Goal: Use online tool/utility

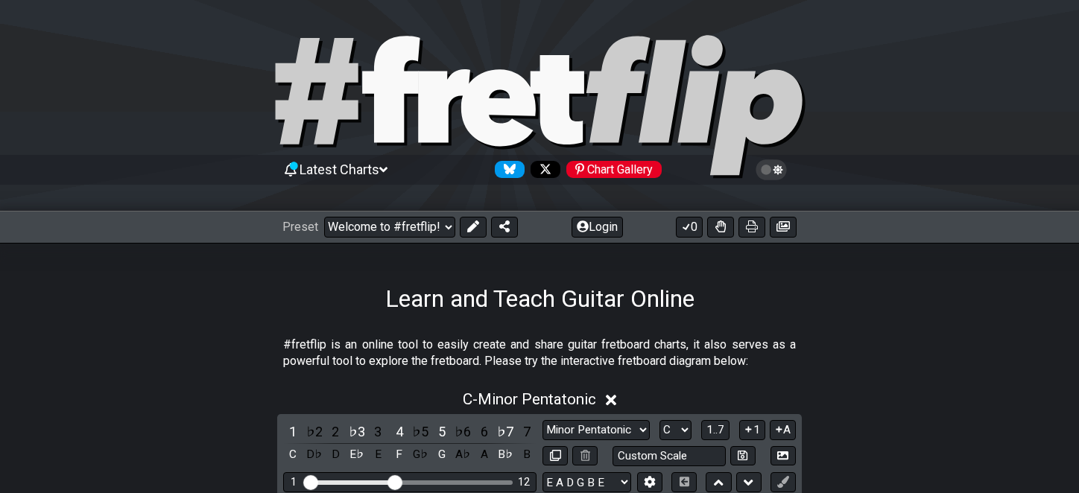
select select "C"
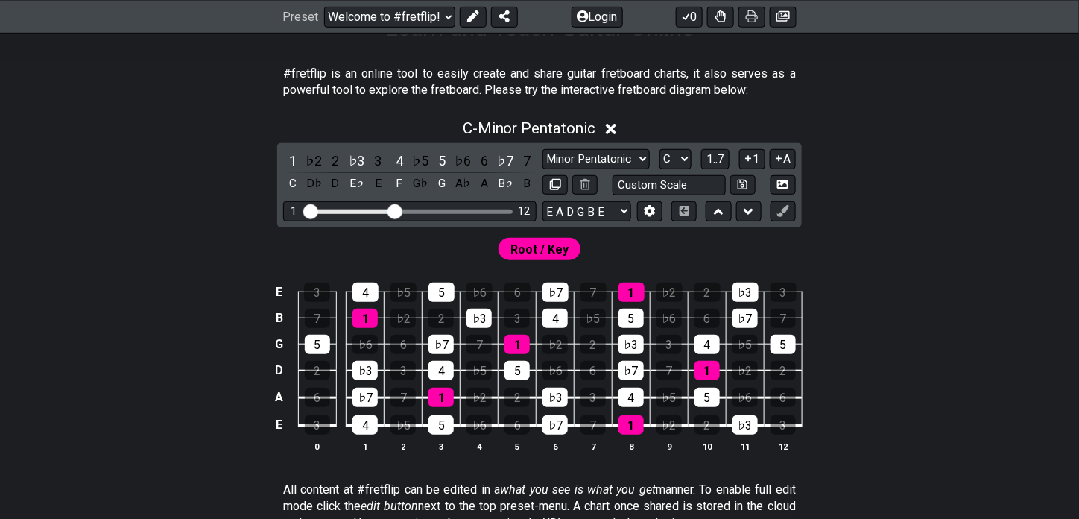
scroll to position [266, 0]
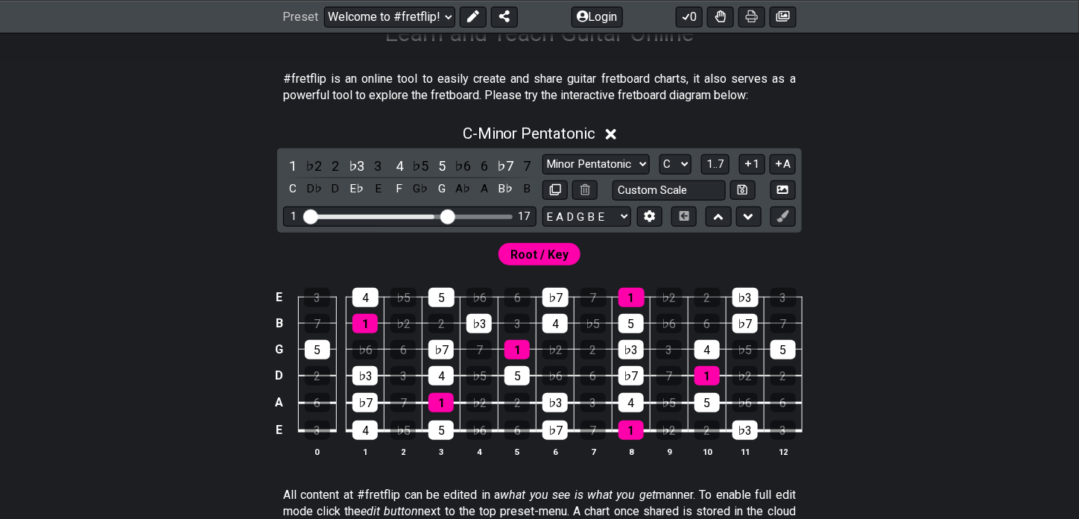
drag, startPoint x: 391, startPoint y: 209, endPoint x: 446, endPoint y: 212, distance: 55.2
click at [446, 215] on input "Visible fret range" at bounding box center [410, 215] width 212 height 0
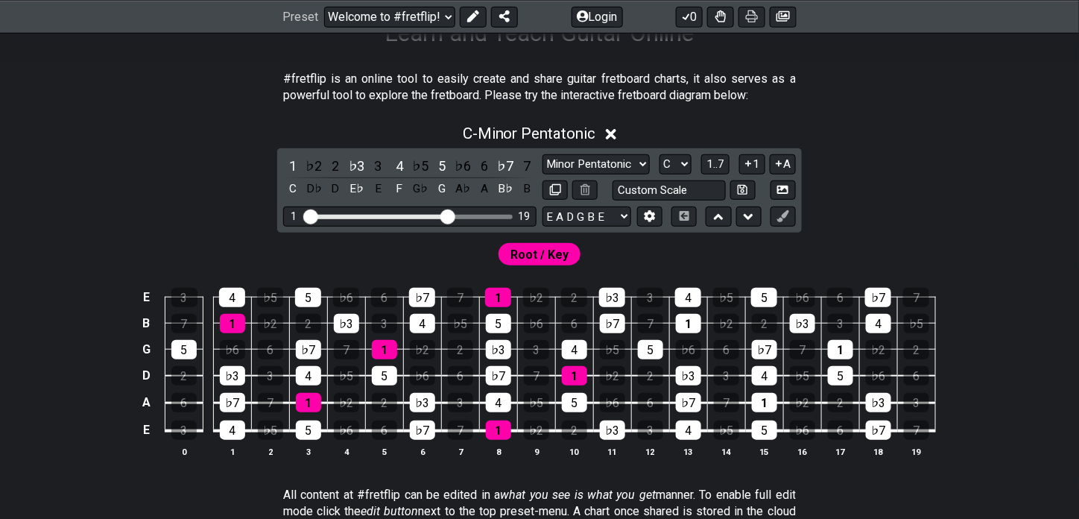
drag, startPoint x: 440, startPoint y: 211, endPoint x: 424, endPoint y: 211, distance: 16.4
click at [424, 211] on div "1 19" at bounding box center [409, 216] width 253 height 20
drag, startPoint x: 450, startPoint y: 211, endPoint x: 529, endPoint y: 213, distance: 79.0
click at [516, 215] on input "Visible fret range" at bounding box center [410, 215] width 212 height 0
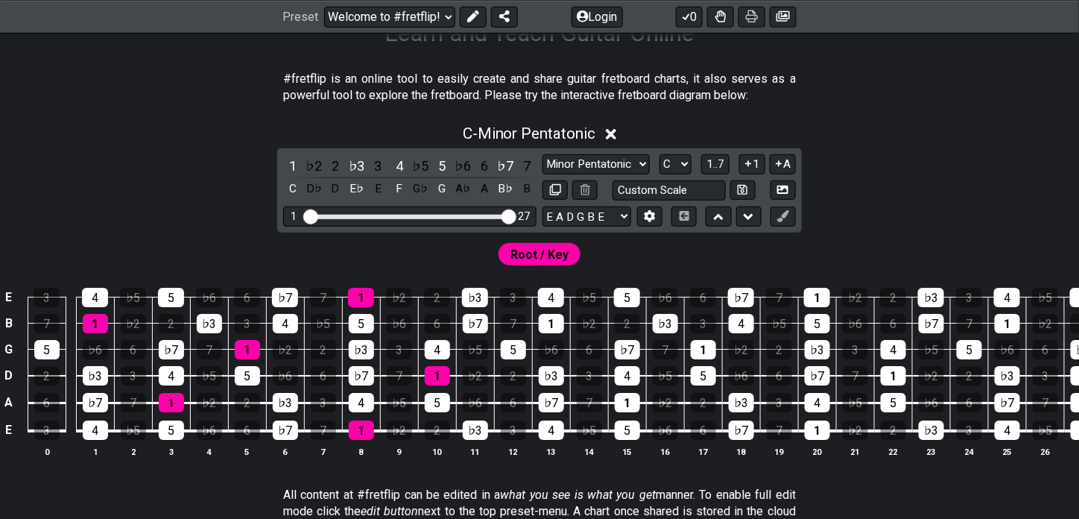
drag, startPoint x: 497, startPoint y: 211, endPoint x: 490, endPoint y: 210, distance: 7.5
click at [490, 210] on div "1 27" at bounding box center [409, 216] width 253 height 20
drag, startPoint x: 508, startPoint y: 214, endPoint x: 481, endPoint y: 214, distance: 27.6
click at [481, 215] on input "Visible fret range" at bounding box center [410, 215] width 212 height 0
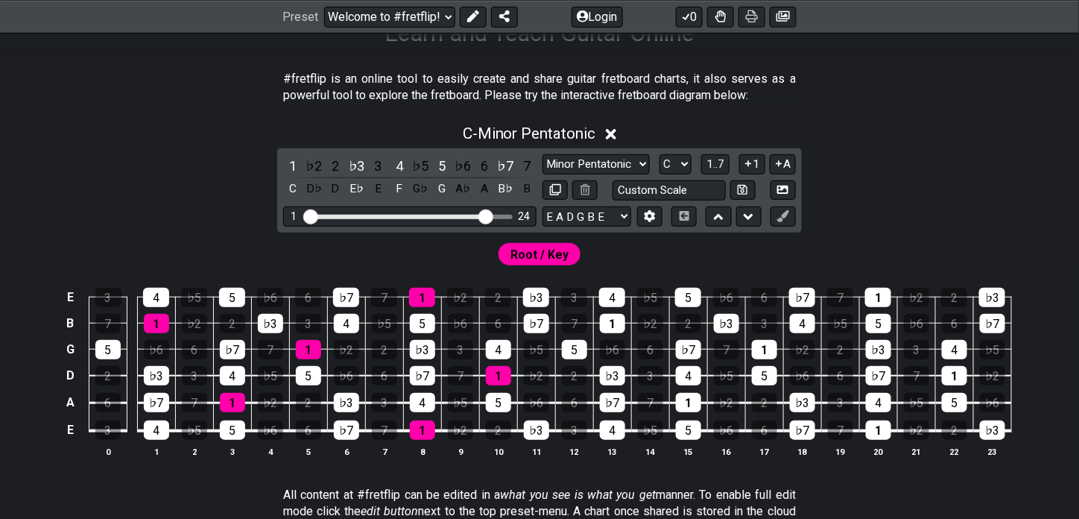
click at [484, 215] on input "Visible fret range" at bounding box center [410, 215] width 212 height 0
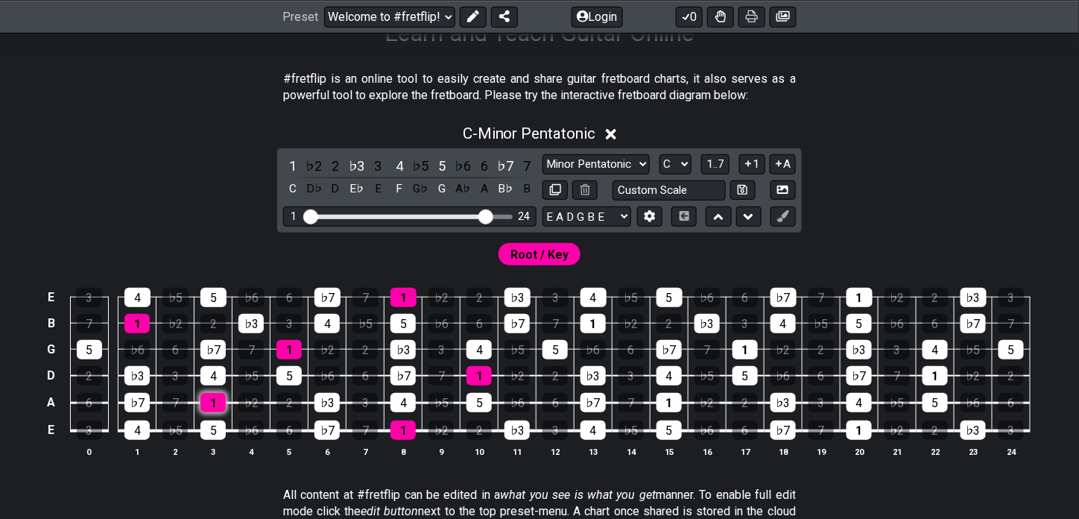
click at [218, 399] on div "1" at bounding box center [212, 402] width 25 height 19
click at [618, 155] on select "Minor Pentatonic Click to edit Minor Pentatonic Major Pentatonic Minor Blues Ma…" at bounding box center [595, 164] width 107 height 20
click at [542, 154] on select "Minor Pentatonic Click to edit Minor Pentatonic Major Pentatonic Minor Blues Ma…" at bounding box center [595, 164] width 107 height 20
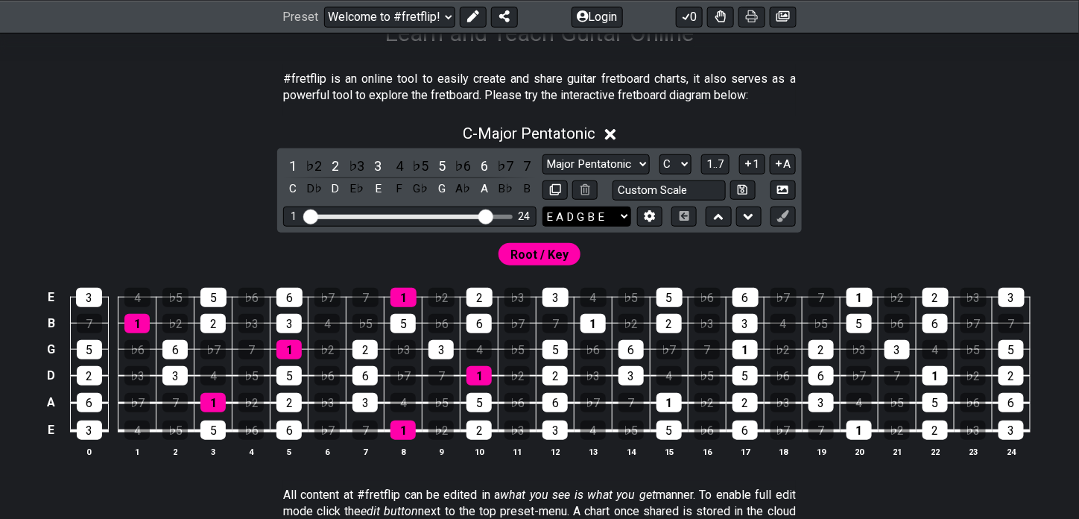
click at [610, 214] on select "E A D G B E E A D G B E E A D G B E B E A D F♯ B A D G C E A D A D G B E E♭ A♭ …" at bounding box center [586, 216] width 89 height 20
click at [618, 162] on select "Minor Pentatonic Click to edit Minor Pentatonic Major Pentatonic Minor Blues Ma…" at bounding box center [595, 164] width 107 height 20
click at [542, 154] on select "Minor Pentatonic Click to edit Minor Pentatonic Major Pentatonic Minor Blues Ma…" at bounding box center [595, 164] width 107 height 20
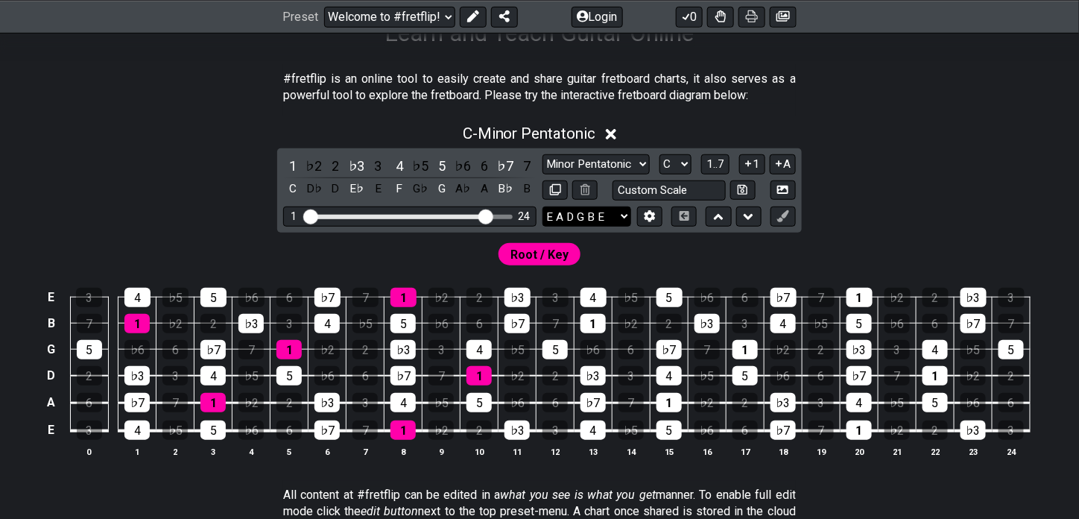
click at [605, 219] on select "E A D G B E E A D G B E E A D G B E B E A D F♯ B A D G C E A D A D G B E E♭ A♭ …" at bounding box center [586, 216] width 89 height 20
click at [599, 171] on select "Minor Pentatonic Click to edit Minor Pentatonic Major Pentatonic Minor Blues Ma…" at bounding box center [595, 164] width 107 height 20
select select "Major Pentatonic"
click at [542, 154] on select "Minor Pentatonic Click to edit Minor Pentatonic Major Pentatonic Minor Blues Ma…" at bounding box center [595, 164] width 107 height 20
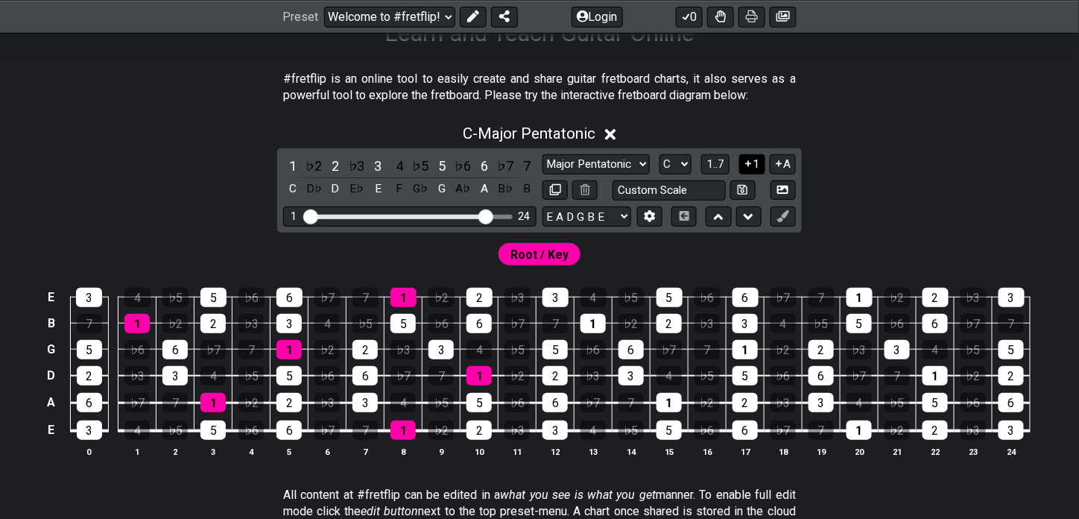
click at [757, 162] on button "1" at bounding box center [751, 164] width 25 height 20
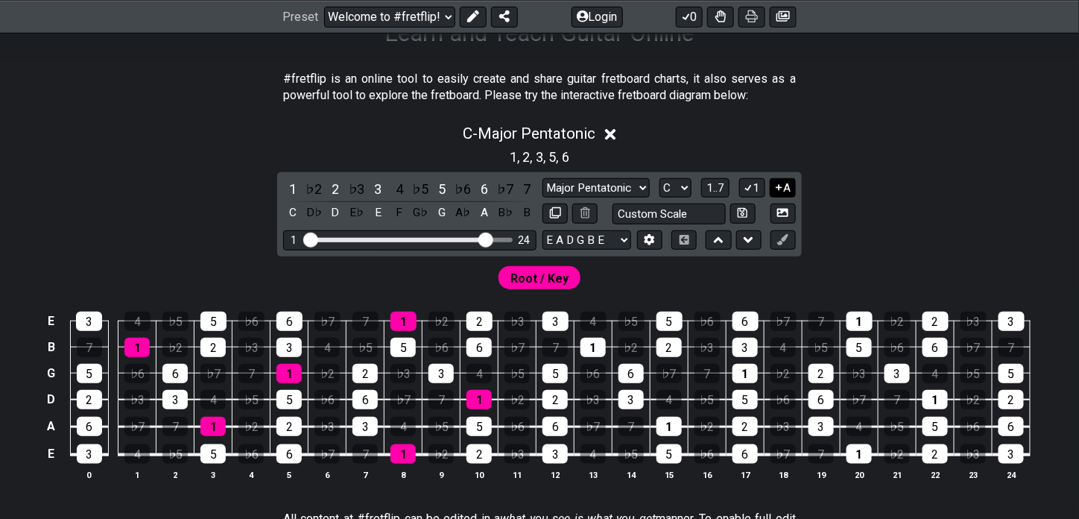
click at [778, 184] on icon at bounding box center [779, 187] width 14 height 11
click at [754, 183] on button "1" at bounding box center [751, 188] width 25 height 20
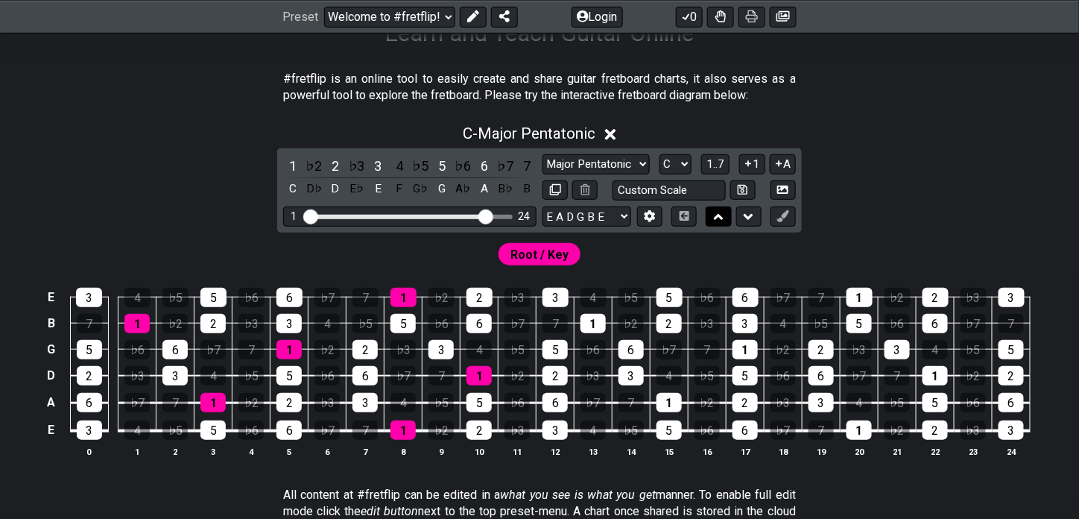
click at [725, 213] on button at bounding box center [718, 216] width 25 height 20
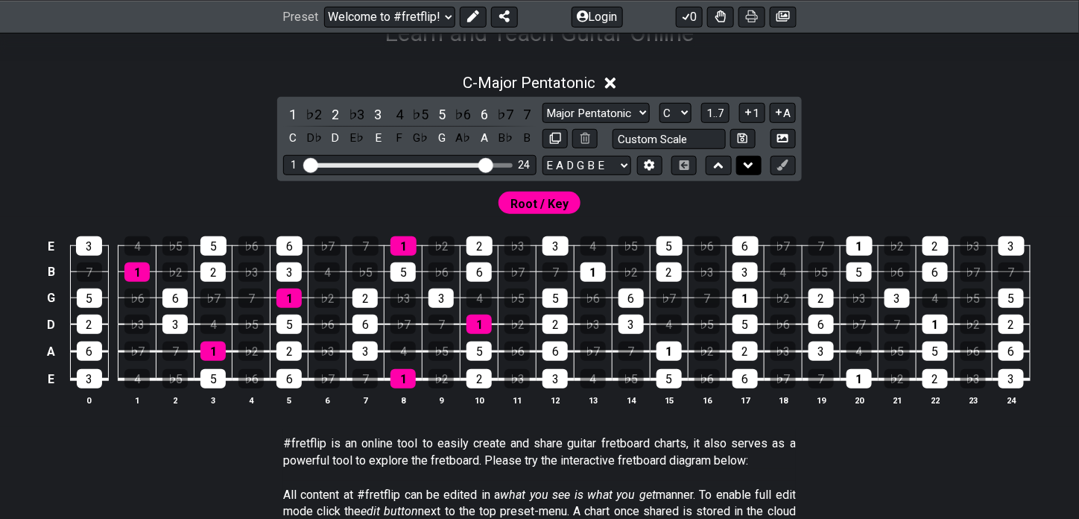
click at [750, 166] on icon at bounding box center [749, 165] width 10 height 15
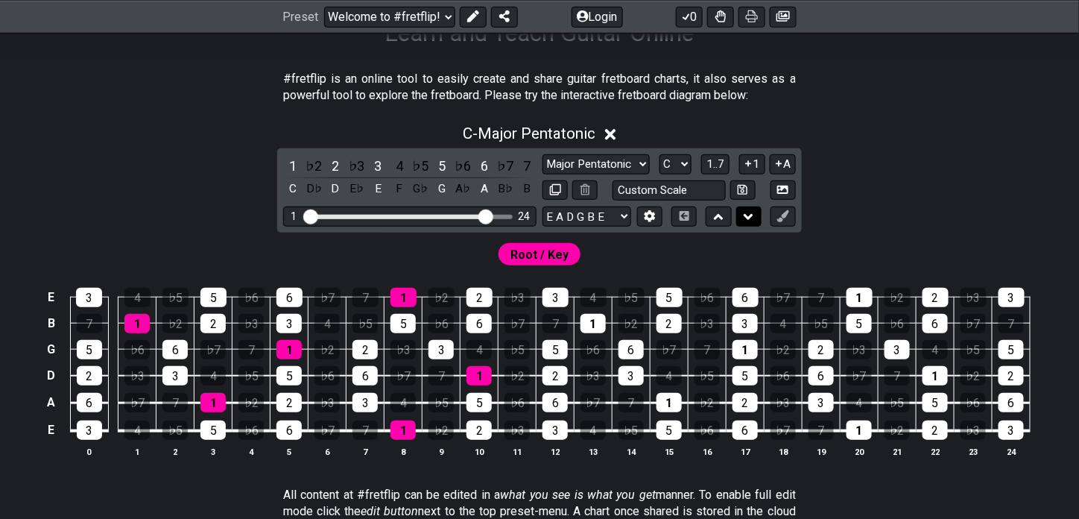
click at [744, 219] on icon at bounding box center [749, 216] width 10 height 15
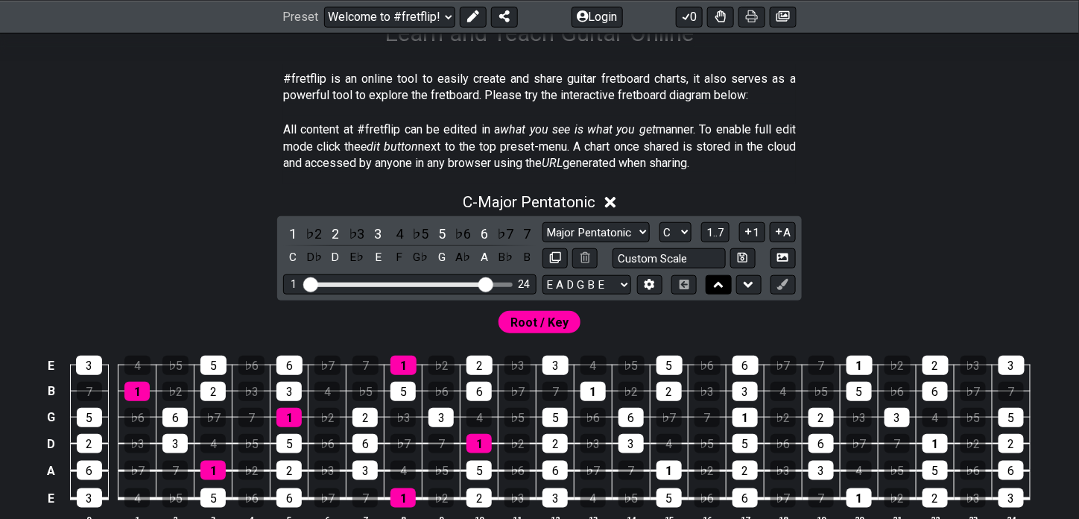
click at [711, 285] on button at bounding box center [718, 285] width 25 height 20
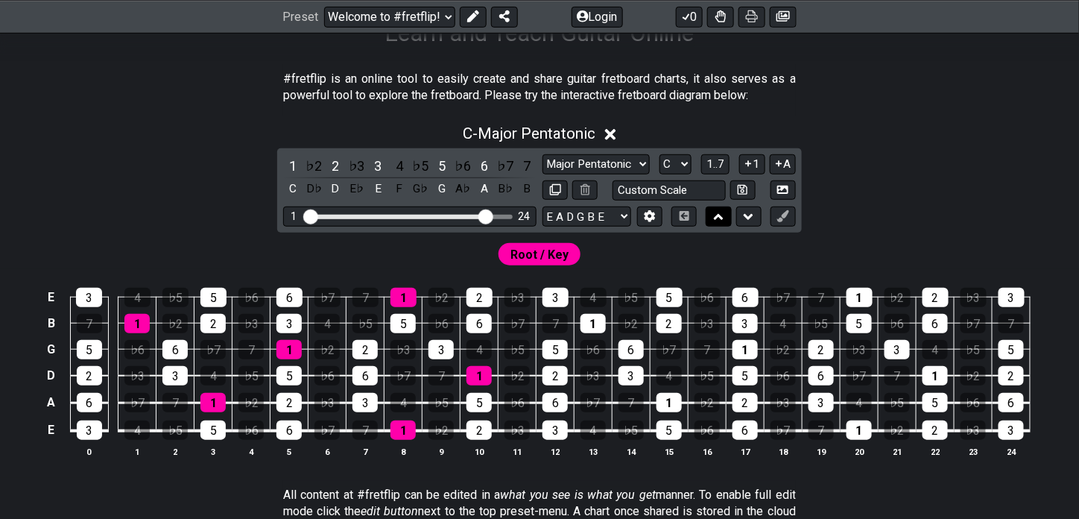
click at [716, 206] on button at bounding box center [718, 216] width 25 height 20
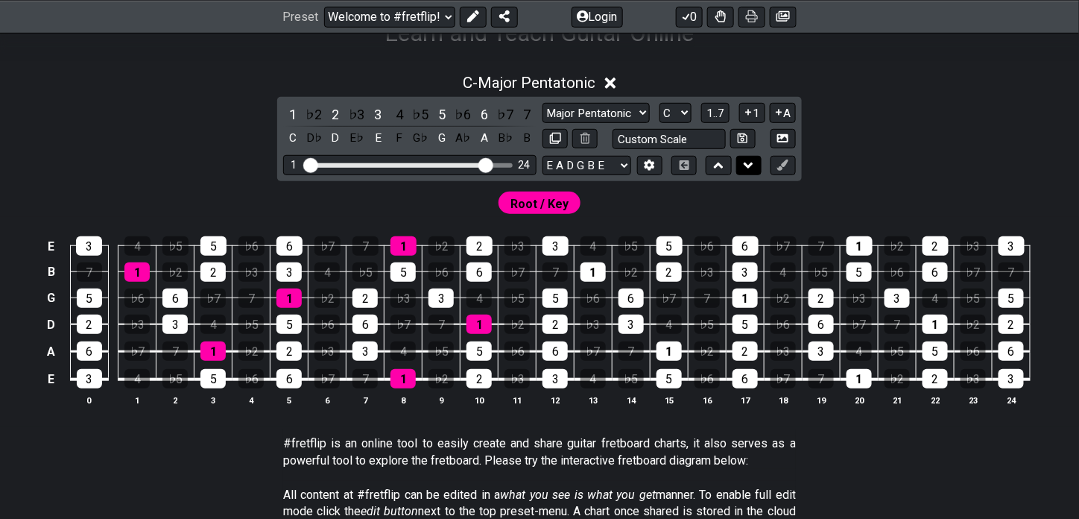
click at [748, 166] on icon at bounding box center [749, 165] width 10 height 6
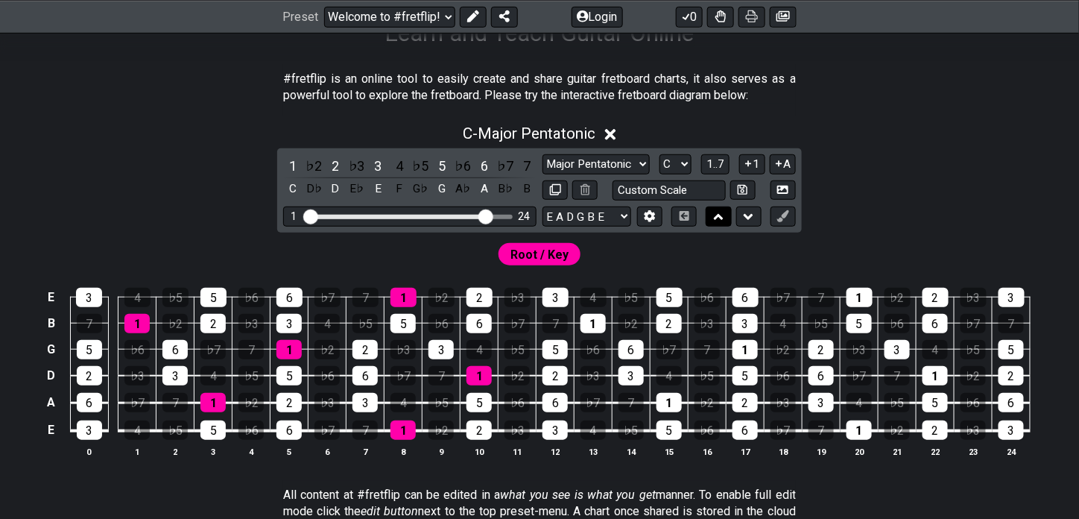
click at [712, 217] on button at bounding box center [718, 216] width 25 height 20
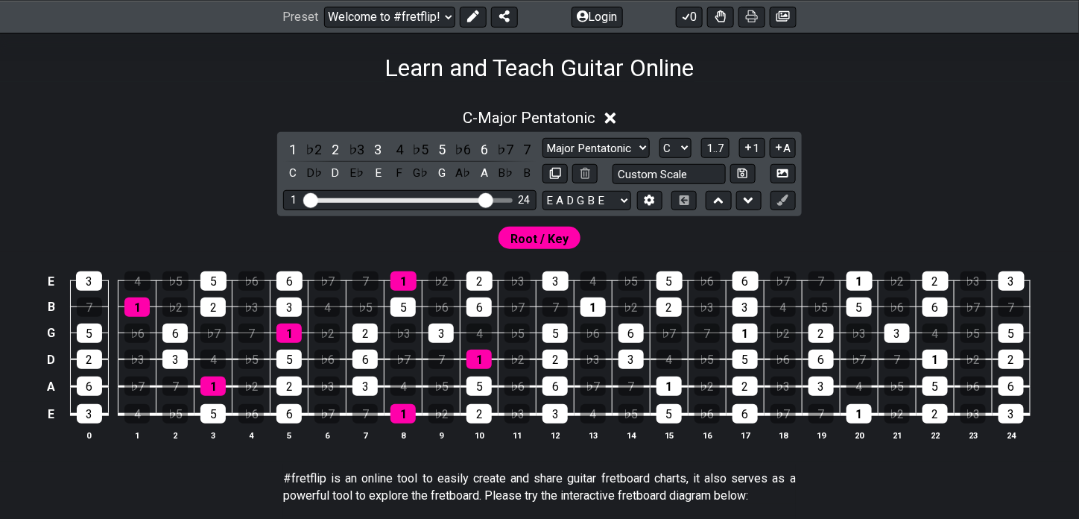
scroll to position [199, 0]
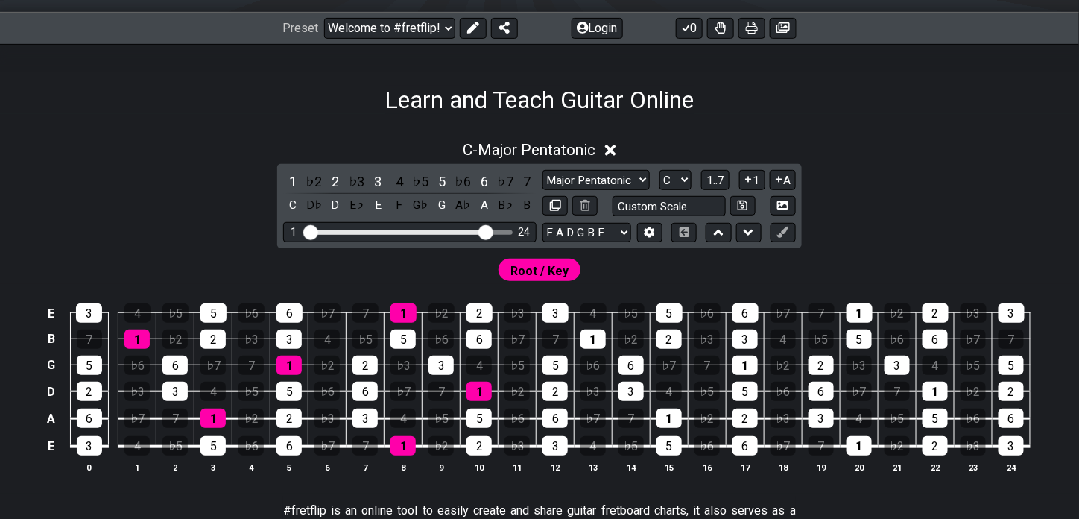
click at [551, 262] on span "Root / Key" at bounding box center [539, 271] width 58 height 22
